Goal: Book appointment/travel/reservation

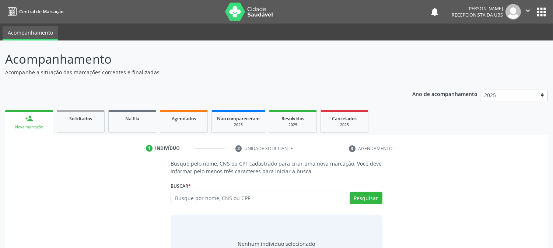
click at [193, 198] on input "text" at bounding box center [259, 198] width 176 height 13
click at [200, 198] on input "text" at bounding box center [259, 198] width 176 height 13
type input "00724725458"
click at [367, 199] on button "Pesquisar" at bounding box center [366, 198] width 33 height 13
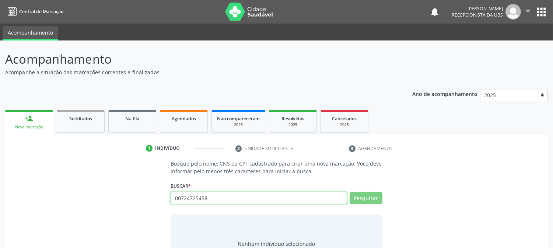
drag, startPoint x: 255, startPoint y: 199, endPoint x: 80, endPoint y: 184, distance: 176.1
click at [80, 184] on div "Busque pelo nome, CNS ou CPF cadastrado para criar uma nova marcação. Você deve…" at bounding box center [276, 217] width 533 height 114
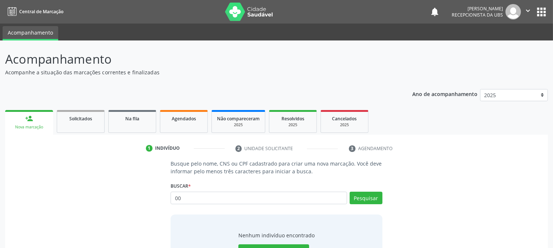
type input "0"
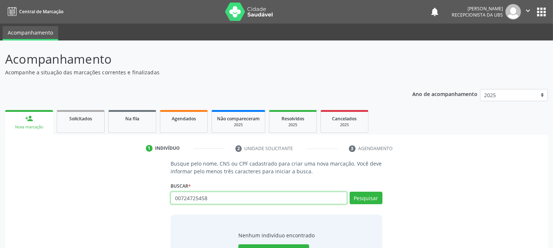
drag, startPoint x: 234, startPoint y: 200, endPoint x: 138, endPoint y: 229, distance: 100.0
click at [138, 229] on div "Busque pelo nome, CNS ou CPF cadastrado para criar uma nova marcação. Você deve…" at bounding box center [276, 217] width 533 height 114
drag, startPoint x: 224, startPoint y: 197, endPoint x: 117, endPoint y: 197, distance: 106.9
click at [117, 197] on div "Busque pelo nome, CNS ou CPF cadastrado para criar uma nova marcação. Você deve…" at bounding box center [276, 217] width 533 height 114
type input "89800641"
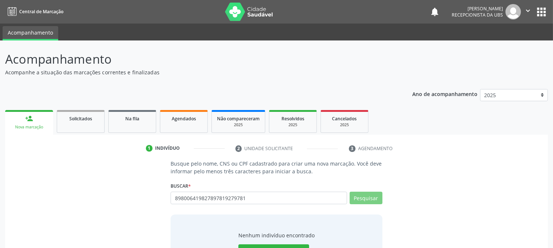
drag, startPoint x: 244, startPoint y: 197, endPoint x: 248, endPoint y: 199, distance: 4.5
click at [248, 198] on input "898006419827897819279781" at bounding box center [259, 198] width 176 height 13
drag, startPoint x: 230, startPoint y: 202, endPoint x: 238, endPoint y: 202, distance: 8.5
click at [231, 202] on input "898006419827897819279781" at bounding box center [259, 198] width 176 height 13
drag, startPoint x: 251, startPoint y: 197, endPoint x: 165, endPoint y: 208, distance: 87.3
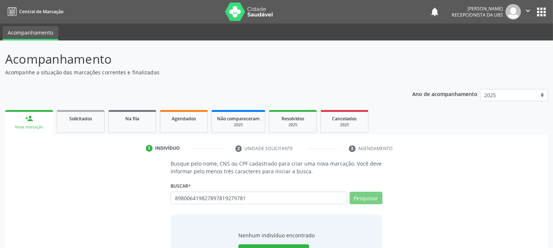
click at [165, 208] on div "Busque pelo nome, CNS ou CPF cadastrado para criar uma nova marcação. Você deve…" at bounding box center [276, 217] width 533 height 114
type input "898"
type input "898006419827897819279781006419279781"
drag, startPoint x: 250, startPoint y: 186, endPoint x: 253, endPoint y: 189, distance: 4.4
click at [250, 187] on div "Buscar * 8980064198278978192797810 Busque por nome, CNS ou CPF Nenhum resultado…" at bounding box center [277, 195] width 212 height 29
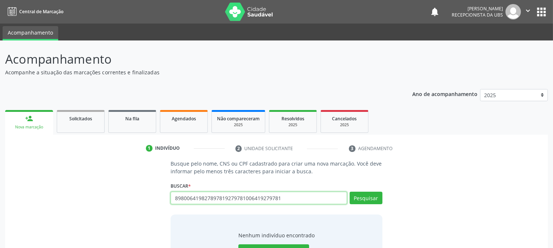
click at [279, 196] on input "898006419827897819279781006419279781" at bounding box center [259, 198] width 176 height 13
drag, startPoint x: 282, startPoint y: 197, endPoint x: 138, endPoint y: 218, distance: 145.2
click at [138, 218] on div "Busque pelo nome, CNS ou CPF cadastrado para criar uma nova marcação. Você deve…" at bounding box center [276, 217] width 533 height 114
type input "898006419279781"
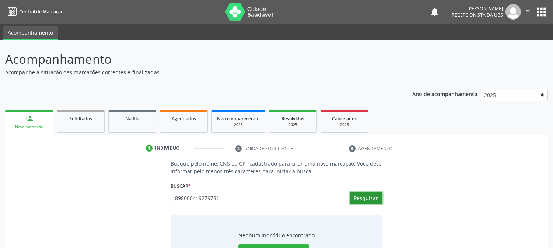
click at [370, 199] on button "Pesquisar" at bounding box center [366, 198] width 33 height 13
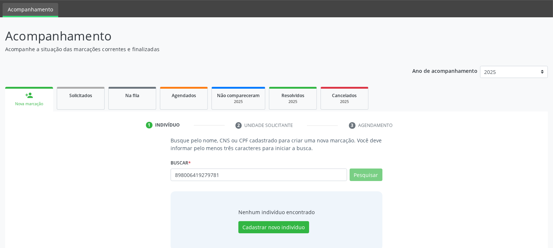
scroll to position [35, 0]
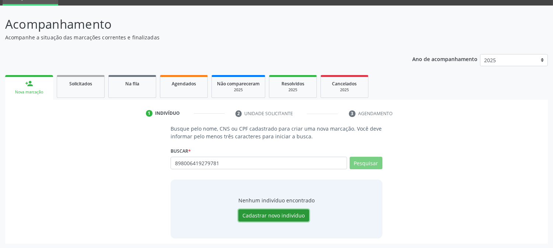
click at [277, 220] on button "Cadastrar novo indivíduo" at bounding box center [273, 216] width 71 height 13
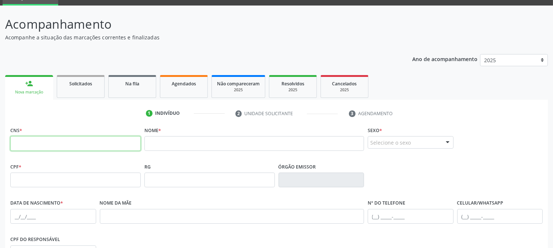
click at [34, 141] on input "text" at bounding box center [75, 143] width 130 height 15
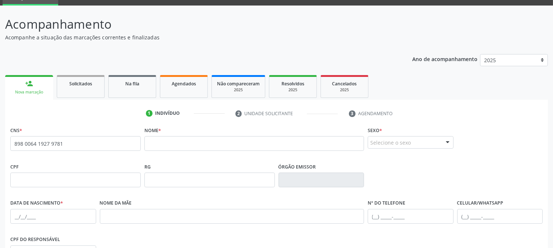
type input "898 0064 1927 9781"
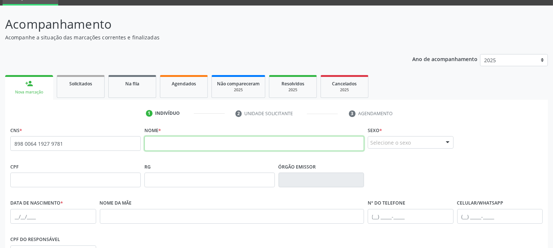
click at [182, 145] on input "text" at bounding box center [254, 143] width 220 height 15
type input "[PERSON_NAME]"
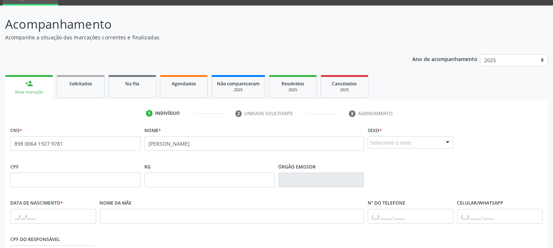
click at [404, 143] on div "Selecione o sexo" at bounding box center [411, 142] width 86 height 13
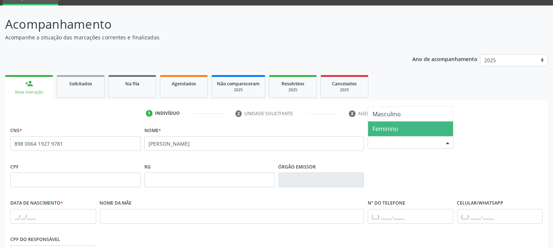
click at [394, 127] on span "Feminino" at bounding box center [386, 129] width 26 height 8
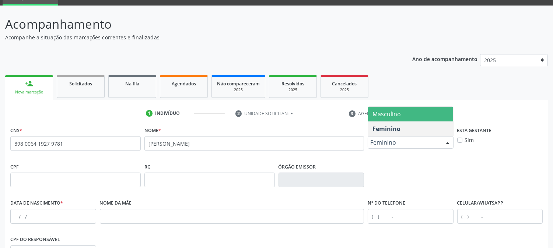
click at [395, 137] on div "Feminino" at bounding box center [411, 142] width 86 height 13
click at [384, 112] on span "Masculino" at bounding box center [387, 114] width 28 height 8
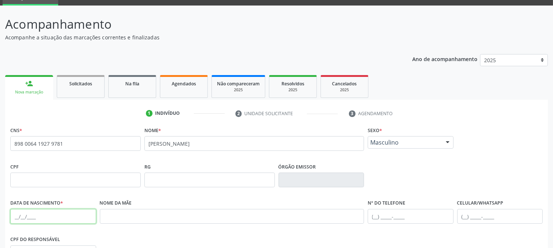
click at [15, 220] on input "text" at bounding box center [53, 216] width 86 height 15
type input "[DATE]"
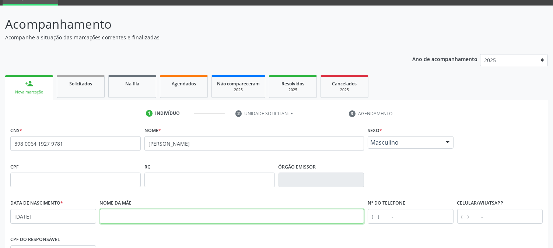
click at [150, 220] on input "text" at bounding box center [232, 216] width 265 height 15
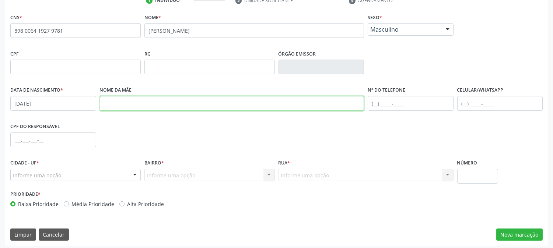
scroll to position [149, 0]
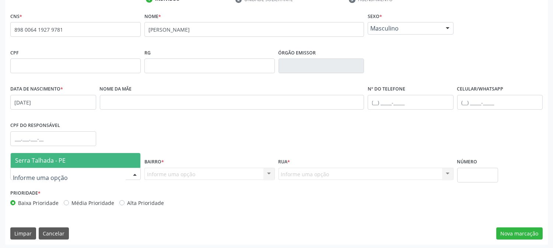
click at [32, 160] on span "Serra Talhada - PE" at bounding box center [40, 161] width 50 height 8
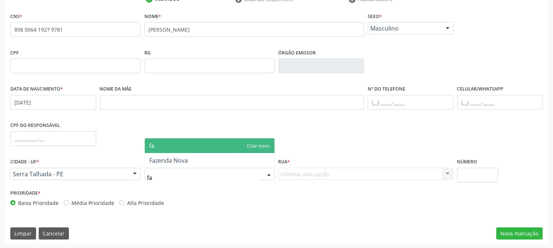
click at [170, 179] on input "fa" at bounding box center [203, 178] width 113 height 15
type input "f"
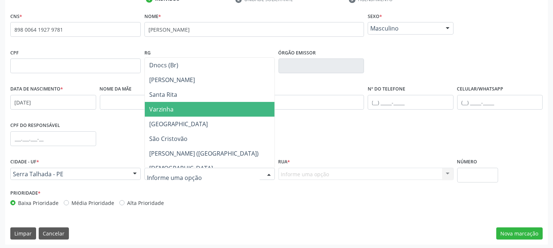
scroll to position [123, 0]
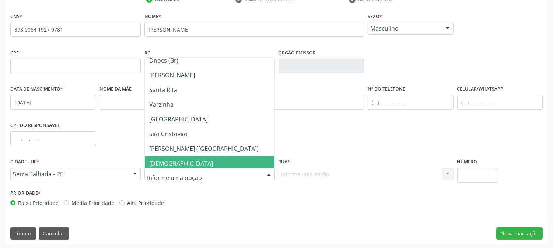
click at [168, 175] on input "text" at bounding box center [203, 178] width 113 height 15
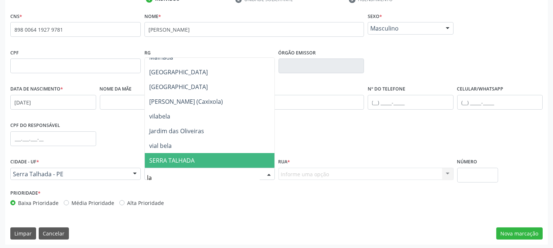
scroll to position [0, 0]
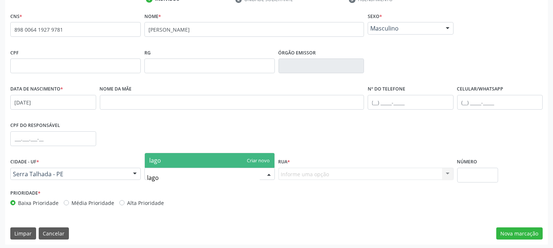
type input "lagoa"
drag, startPoint x: 167, startPoint y: 175, endPoint x: 121, endPoint y: 168, distance: 46.1
click at [121, 168] on div "Cidade - UF * [GEOGRAPHIC_DATA] - PE [GEOGRAPHIC_DATA] - PE Nenhum resultado en…" at bounding box center [276, 172] width 536 height 31
type input "zo"
click at [164, 163] on span "Zona Rural" at bounding box center [164, 161] width 30 height 8
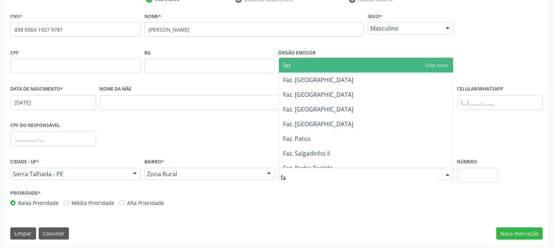
type input "f"
type input "lagoa"
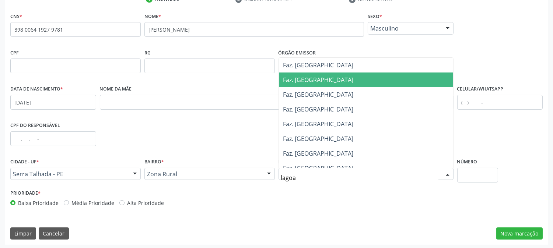
click at [319, 80] on span "Faz. [GEOGRAPHIC_DATA]" at bounding box center [318, 80] width 70 height 8
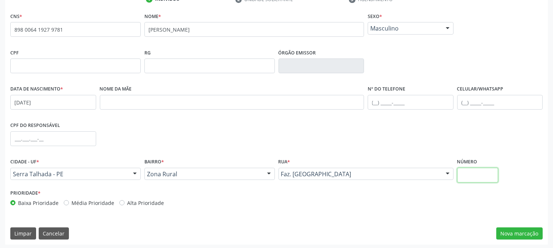
click at [465, 173] on input "text" at bounding box center [477, 175] width 41 height 15
type input "0"
type input "00"
click at [517, 230] on button "Nova marcação" at bounding box center [519, 234] width 46 height 13
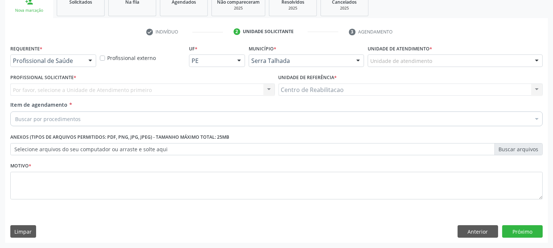
scroll to position [116, 0]
click at [64, 93] on div "Por favor, selecione a Unidade de Atendimento primeiro Nenhum resultado encontr…" at bounding box center [142, 90] width 265 height 13
click at [81, 117] on div "Buscar por procedimentos" at bounding box center [276, 119] width 533 height 15
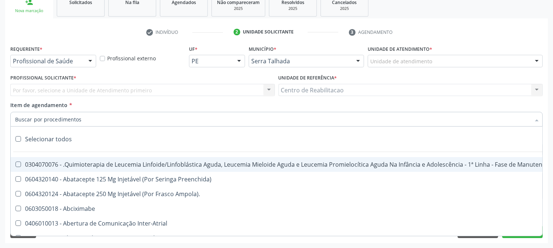
type input "o"
click at [67, 119] on input "Item de agendamento *" at bounding box center [273, 119] width 516 height 15
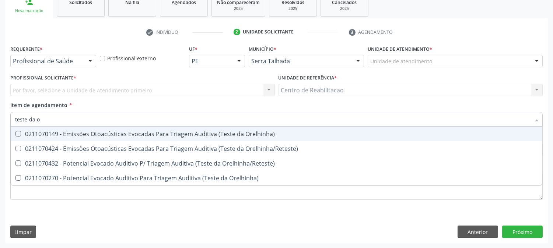
type input "teste da or"
click at [15, 131] on div at bounding box center [14, 134] width 6 height 6
click at [17, 134] on Orelhinha\) at bounding box center [18, 134] width 6 height 6
click at [15, 134] on Orelhinha\) "checkbox" at bounding box center [13, 134] width 5 height 5
checkbox Orelhinha\) "false"
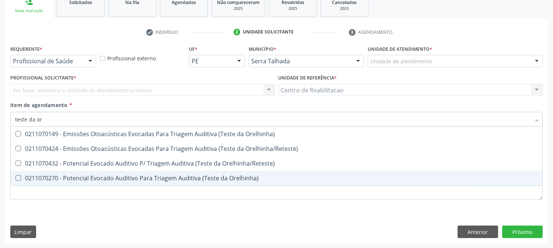
click at [20, 177] on Orelhinha\) at bounding box center [18, 178] width 6 height 6
click at [15, 177] on Orelhinha\) "checkbox" at bounding box center [13, 178] width 5 height 5
checkbox Orelhinha\) "true"
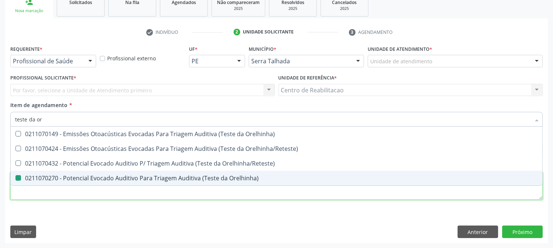
click at [39, 190] on div "Requerente * Profissional de Saúde Profissional de Saúde Paciente Nenhum result…" at bounding box center [276, 126] width 533 height 167
checkbox Orelhinha\/Reteste\) "true"
checkbox Orelhinha\) "false"
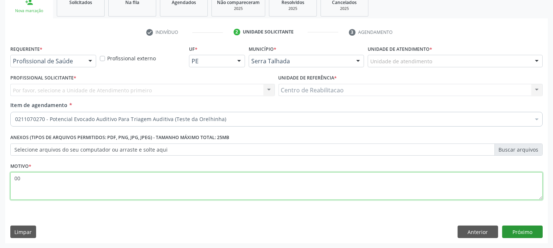
type textarea "00"
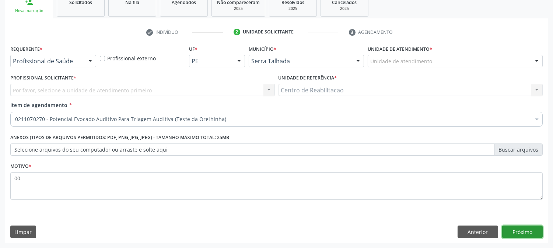
click at [520, 236] on button "Próximo" at bounding box center [522, 232] width 41 height 13
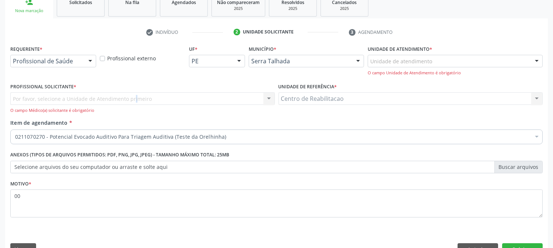
drag, startPoint x: 102, startPoint y: 96, endPoint x: 108, endPoint y: 97, distance: 5.2
click at [105, 97] on div "Por favor, selecione a Unidade de Atendimento primeiro Nenhum resultado encontr…" at bounding box center [142, 103] width 265 height 21
click at [272, 98] on div "Por favor, selecione a Unidade de Atendimento primeiro Nenhum resultado encontr…" at bounding box center [142, 103] width 265 height 21
click at [268, 100] on div "Por favor, selecione a Unidade de Atendimento primeiro Nenhum resultado encontr…" at bounding box center [142, 103] width 265 height 21
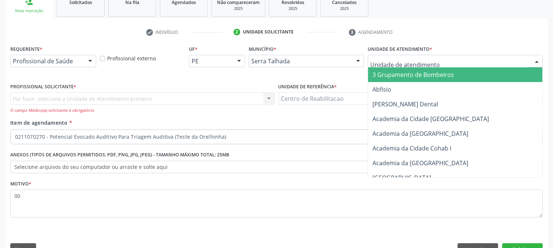
click at [393, 63] on input "text" at bounding box center [448, 64] width 157 height 15
click at [509, 55] on div at bounding box center [455, 61] width 175 height 13
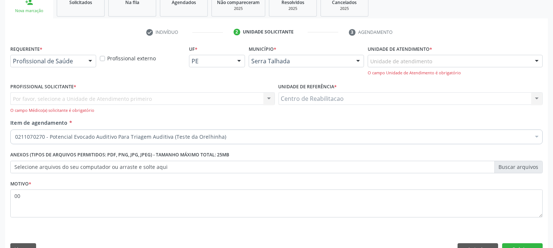
click at [491, 28] on ul "check Indivíduo 2 Unidade solicitante 3 Agendamento" at bounding box center [276, 32] width 543 height 12
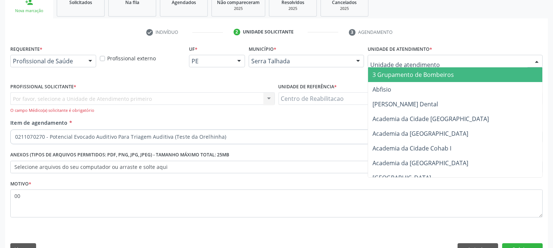
click at [466, 57] on div at bounding box center [455, 61] width 175 height 13
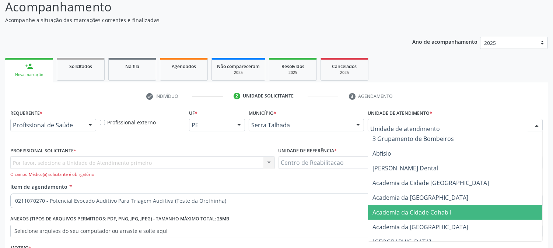
scroll to position [0, 0]
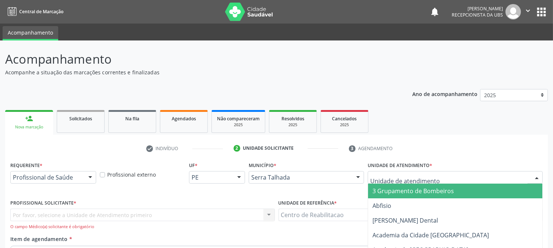
click at [404, 174] on input "text" at bounding box center [448, 181] width 157 height 15
click at [404, 175] on input "text" at bounding box center [448, 181] width 157 height 15
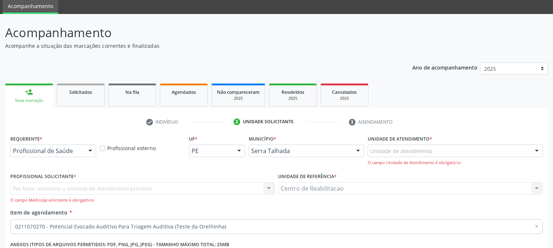
scroll to position [41, 0]
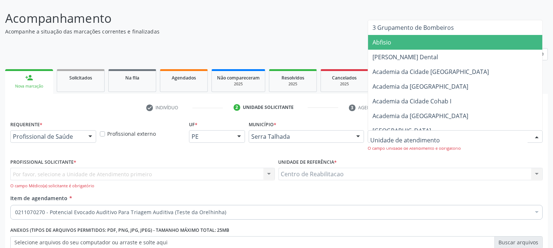
click at [458, 139] on div at bounding box center [455, 136] width 175 height 13
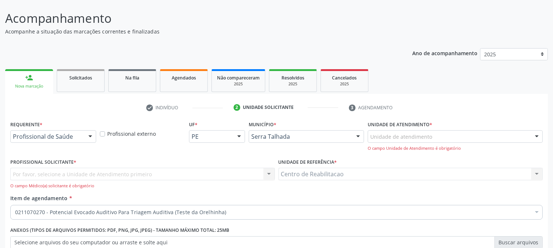
click at [64, 176] on div "Por favor, selecione a Unidade de Atendimento primeiro Nenhum resultado encontr…" at bounding box center [142, 178] width 265 height 21
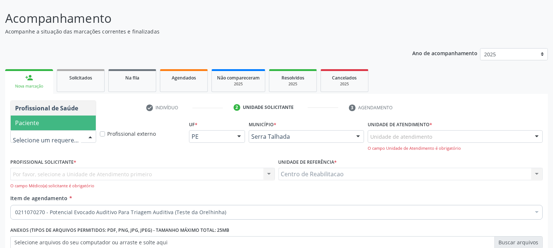
click at [20, 121] on span "Paciente" at bounding box center [27, 123] width 24 height 8
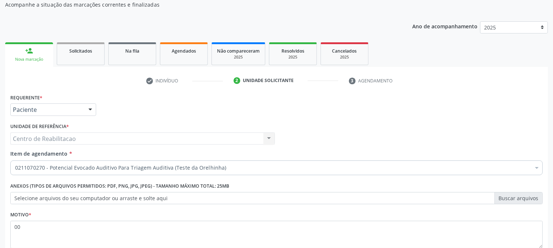
scroll to position [82, 0]
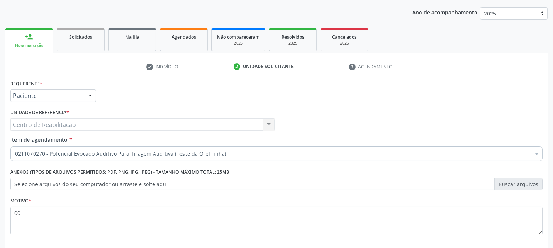
drag, startPoint x: 553, startPoint y: 155, endPoint x: 562, endPoint y: 182, distance: 28.1
click at [553, 167] on html "Central de Marcação notifications [PERSON_NAME] Recepcionista da UBS  Configur…" at bounding box center [276, 42] width 553 height 248
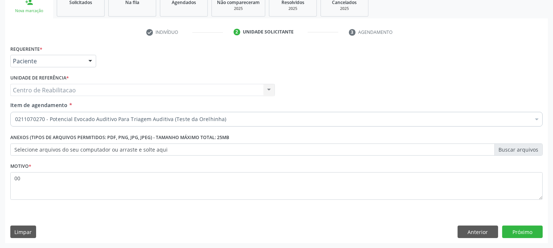
click at [471, 123] on div "0211070270 - Potencial Evocado Auditivo Para Triagem Auditiva (Teste da Orelhin…" at bounding box center [276, 119] width 533 height 15
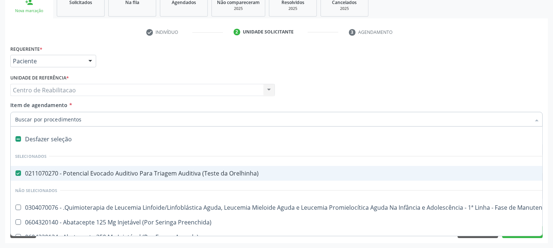
click at [19, 174] on Orelhinha\) at bounding box center [18, 174] width 6 height 6
click at [15, 174] on Orelhinha\) "checkbox" at bounding box center [13, 173] width 5 height 5
checkbox Orelhinha\) "false"
click at [31, 119] on input "Item de agendamento *" at bounding box center [273, 119] width 516 height 15
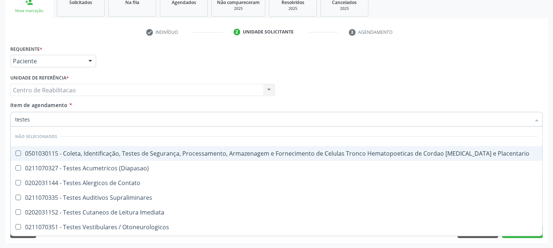
type input "testes"
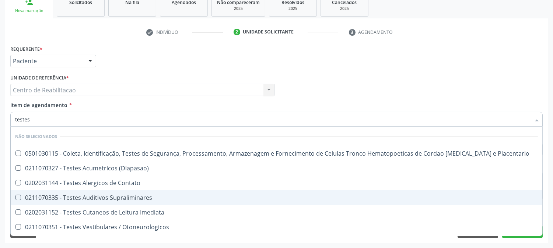
click at [15, 198] on Supraliminares at bounding box center [18, 198] width 6 height 6
click at [15, 198] on Supraliminares "checkbox" at bounding box center [13, 197] width 5 height 5
checkbox Supraliminares "true"
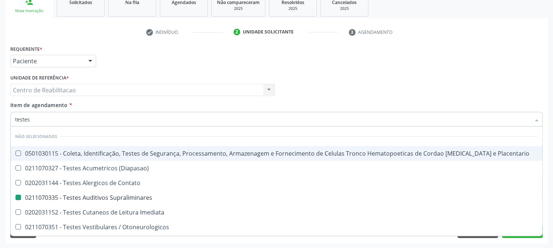
click at [235, 64] on div "Requerente * Paciente Profissional de Saúde Paciente Nenhum resultado encontrad…" at bounding box center [276, 57] width 536 height 29
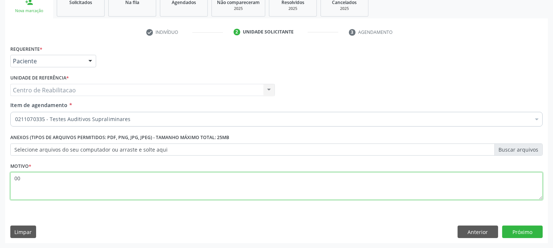
click at [369, 186] on textarea "00" at bounding box center [276, 186] width 533 height 28
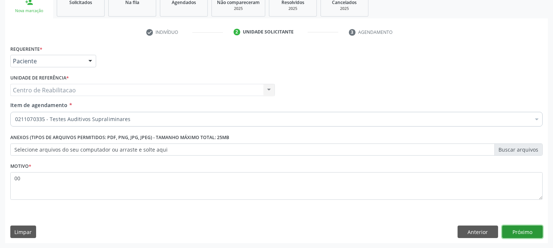
click at [531, 233] on button "Próximo" at bounding box center [522, 232] width 41 height 13
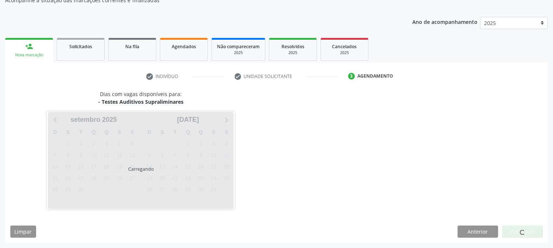
scroll to position [72, 0]
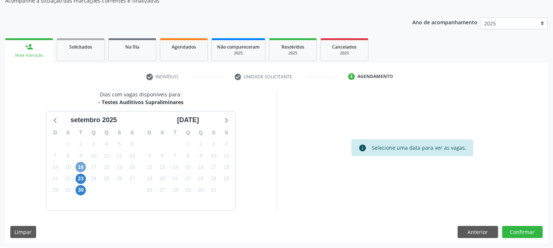
click at [83, 167] on span "16" at bounding box center [81, 167] width 10 height 10
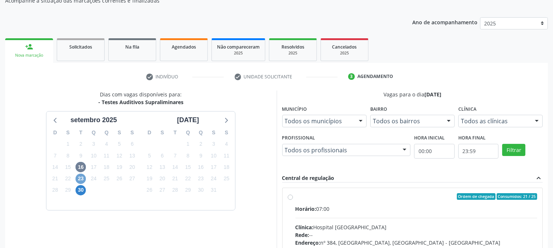
click at [77, 178] on span "23" at bounding box center [81, 179] width 10 height 10
click at [296, 195] on label "Ordem de chegada Consumidos: 0 / 25 Horário: 07:00 Clínica: Hospital [GEOGRAPHI…" at bounding box center [417, 249] width 242 height 113
click at [289, 195] on input "Ordem de chegada Consumidos: 0 / 25 Horário: 07:00 Clínica: Hospital [GEOGRAPHI…" at bounding box center [290, 196] width 5 height 7
radio input "true"
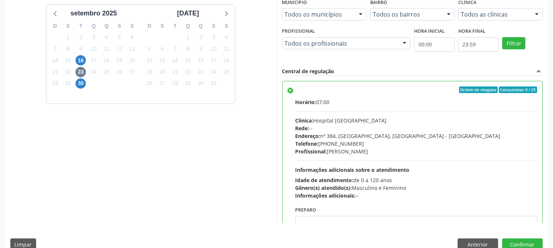
scroll to position [192, 0]
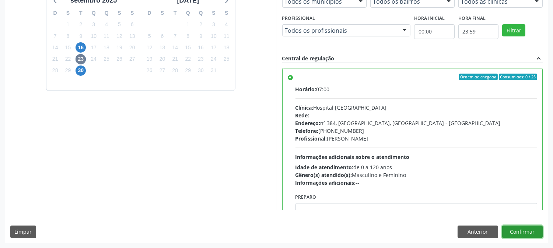
click at [524, 232] on button "Confirmar" at bounding box center [522, 232] width 41 height 13
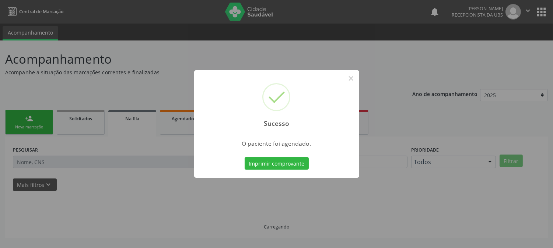
scroll to position [0, 0]
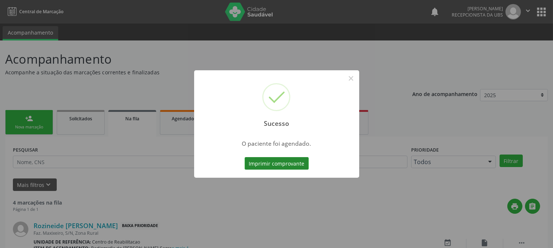
click at [273, 160] on button "Imprimir comprovante" at bounding box center [277, 163] width 64 height 13
